Goal: Transaction & Acquisition: Purchase product/service

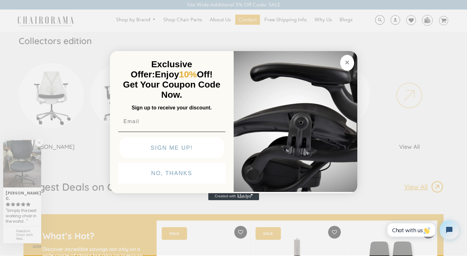
scroll to position [375, 0]
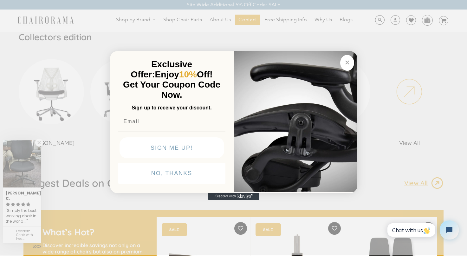
click at [191, 125] on input "Email" at bounding box center [171, 121] width 107 height 13
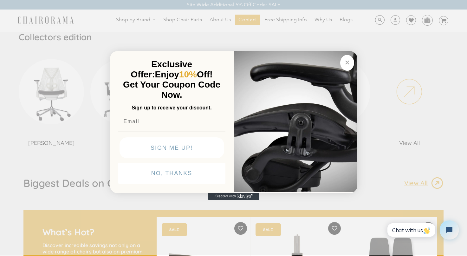
type input "stevensong8085@gmail.com"
click at [200, 150] on button "SIGN ME UP!" at bounding box center [172, 147] width 105 height 21
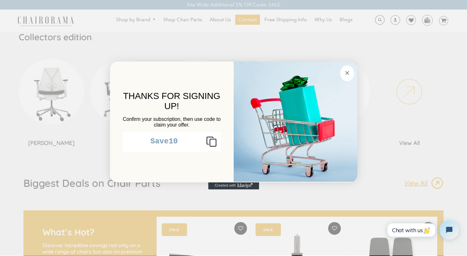
scroll to position [0, 0]
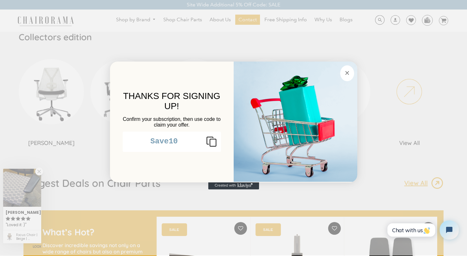
click at [212, 146] on icon "Copy coupon code" at bounding box center [208, 141] width 15 height 10
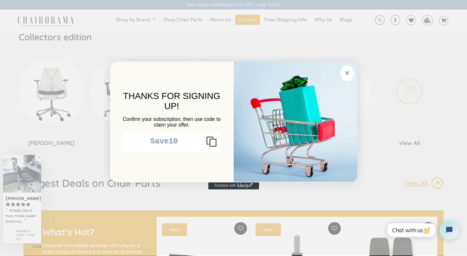
click at [350, 74] on circle "Close dialog" at bounding box center [346, 72] width 7 height 7
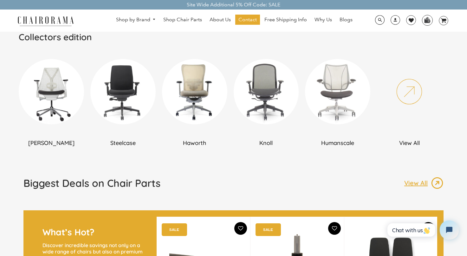
click at [58, 98] on img at bounding box center [51, 91] width 65 height 65
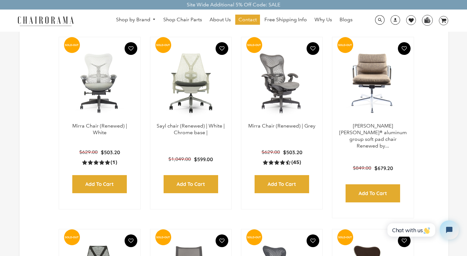
scroll to position [536, 0]
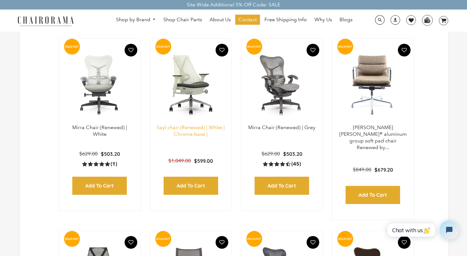
click at [193, 130] on link "Sayl chair (Renewed) | White | Chrome base |" at bounding box center [191, 130] width 68 height 13
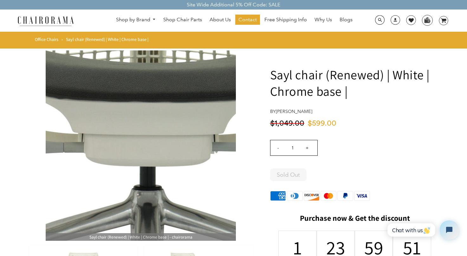
click at [139, 168] on img at bounding box center [141, 145] width 190 height 190
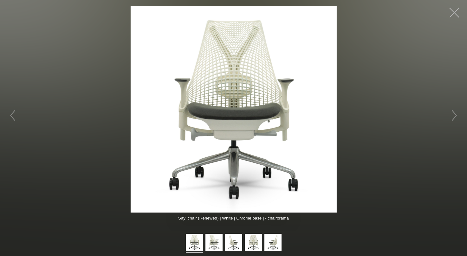
click at [453, 13] on button "button" at bounding box center [454, 12] width 19 height 19
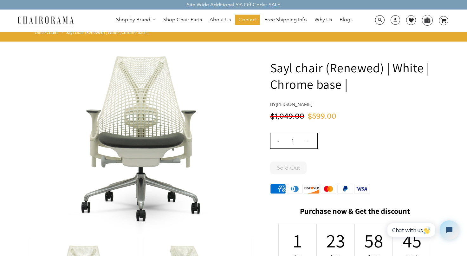
scroll to position [2, 0]
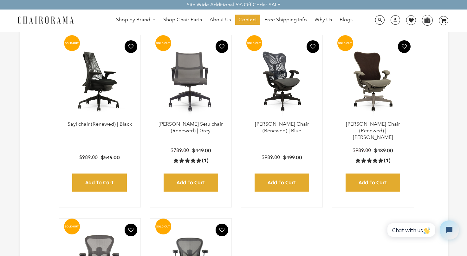
scroll to position [733, 0]
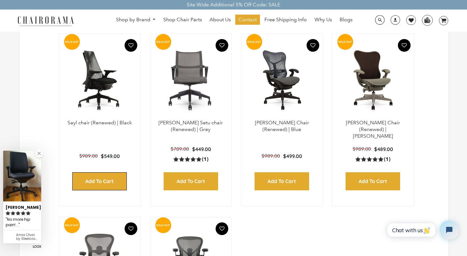
click at [104, 174] on input "Add to Cart" at bounding box center [99, 181] width 55 height 18
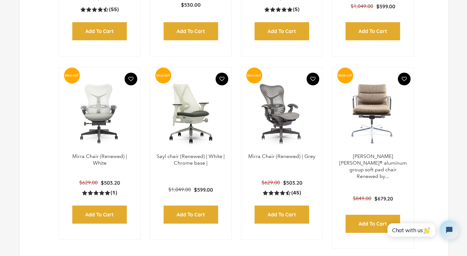
scroll to position [508, 0]
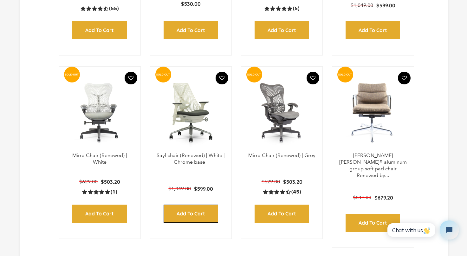
click at [196, 216] on input "Add to Cart" at bounding box center [191, 214] width 55 height 18
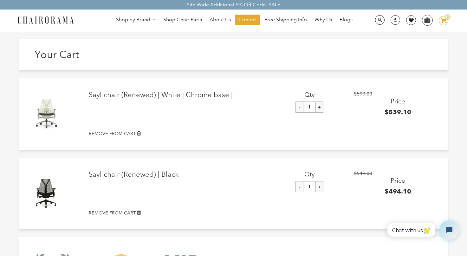
scroll to position [6, 0]
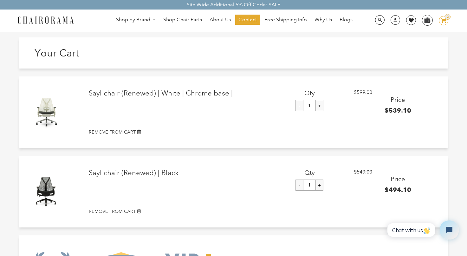
click at [299, 111] on input "-" at bounding box center [300, 105] width 8 height 11
type input "0"
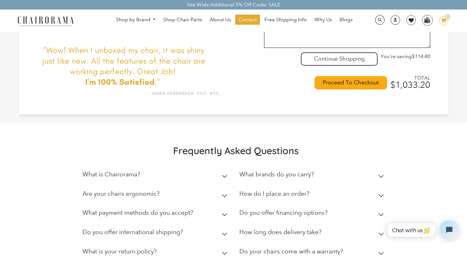
scroll to position [271, 0]
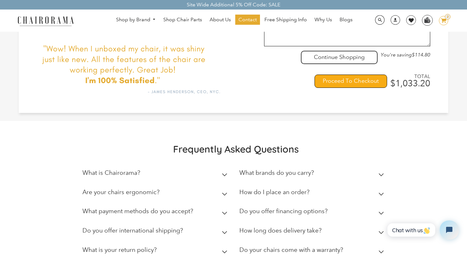
click at [331, 86] on input "Proceed To Checkout" at bounding box center [351, 81] width 73 height 13
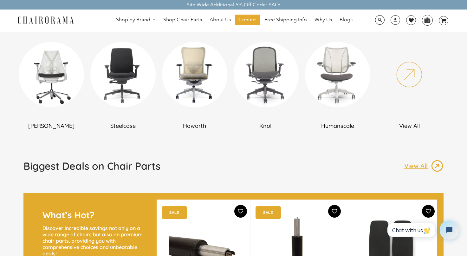
scroll to position [391, 0]
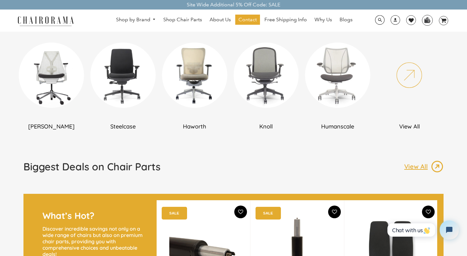
click at [44, 75] on img at bounding box center [51, 74] width 65 height 65
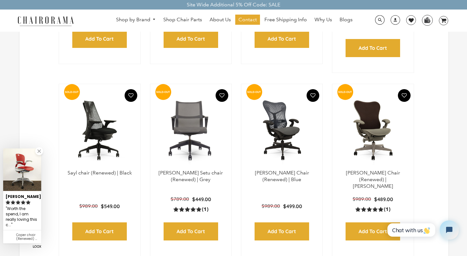
scroll to position [695, 0]
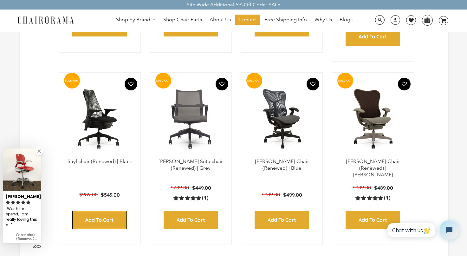
click at [109, 211] on input "Add to Cart" at bounding box center [99, 220] width 55 height 18
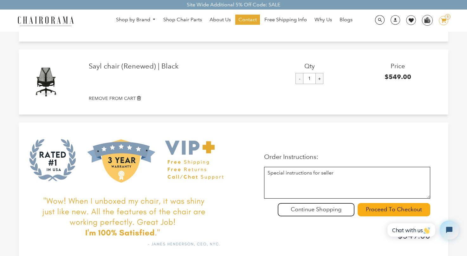
scroll to position [60, 0]
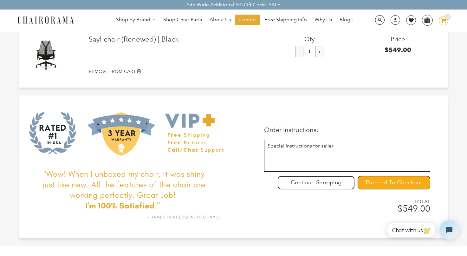
click at [387, 184] on input "Proceed To Checkout" at bounding box center [394, 182] width 73 height 13
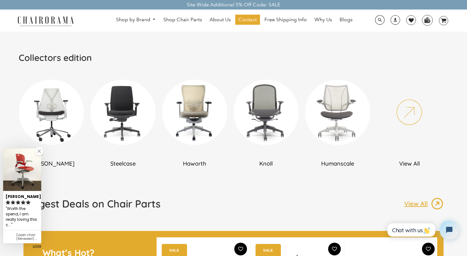
scroll to position [374, 0]
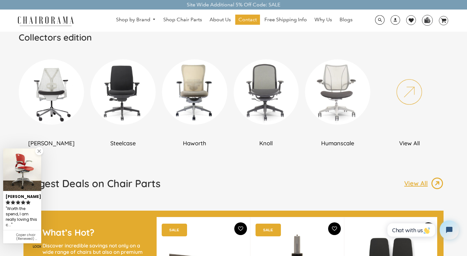
click at [59, 107] on img at bounding box center [51, 91] width 65 height 65
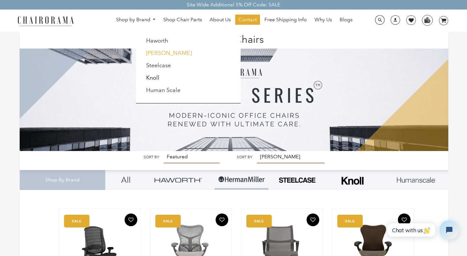
click at [154, 54] on link "[PERSON_NAME]" at bounding box center [169, 52] width 46 height 7
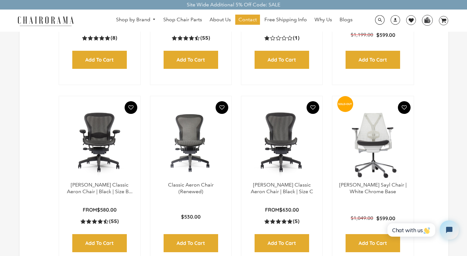
scroll to position [300, 0]
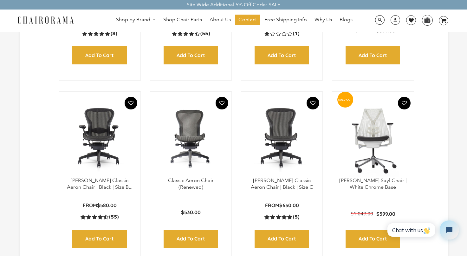
click at [101, 155] on img at bounding box center [99, 137] width 69 height 79
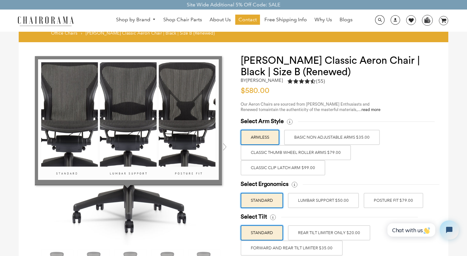
scroll to position [5, 0]
